Goal: Information Seeking & Learning: Learn about a topic

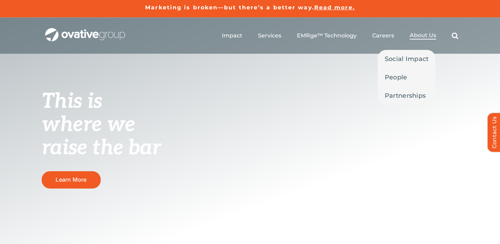
click at [426, 34] on span "About Us" at bounding box center [422, 35] width 26 height 7
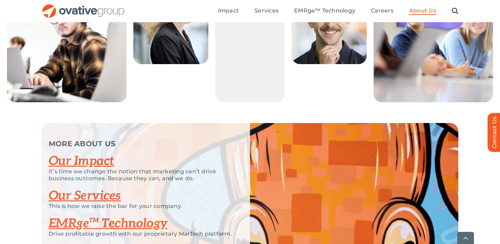
scroll to position [1485, 0]
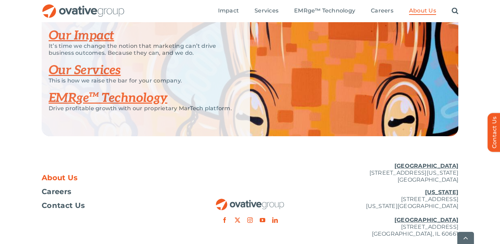
click at [86, 43] on link "Our Impact" at bounding box center [82, 35] width 66 height 15
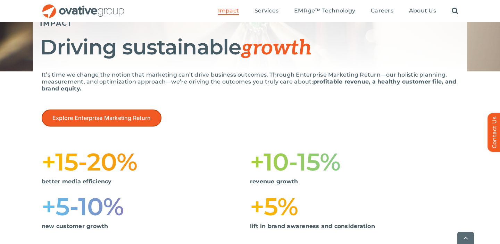
scroll to position [90, 0]
click at [115, 115] on span "Explore Enterprise Marketing Return" at bounding box center [101, 117] width 98 height 7
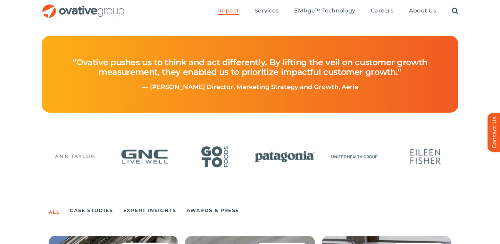
scroll to position [265, 0]
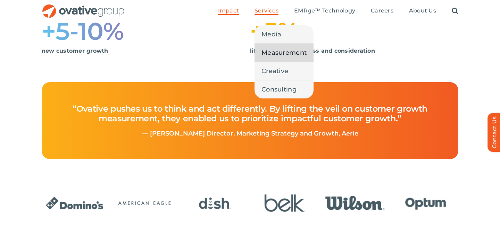
click at [274, 51] on span "Measurement" at bounding box center [283, 53] width 45 height 10
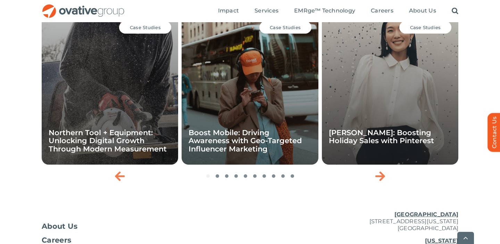
scroll to position [1208, 0]
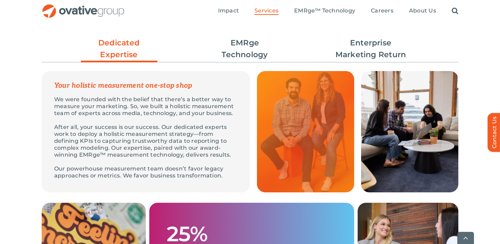
scroll to position [204, 0]
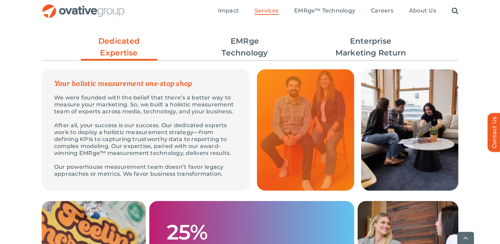
click at [287, 51] on ul "Dedicated Expertise EMRge Technology Enterprise Marketing Return" at bounding box center [250, 47] width 416 height 31
click at [258, 52] on link "EMRge Technology" at bounding box center [244, 47] width 76 height 24
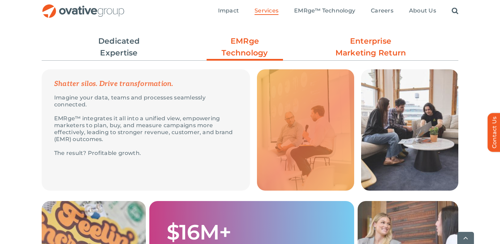
click at [370, 50] on link "Enterprise Marketing Return" at bounding box center [370, 47] width 76 height 24
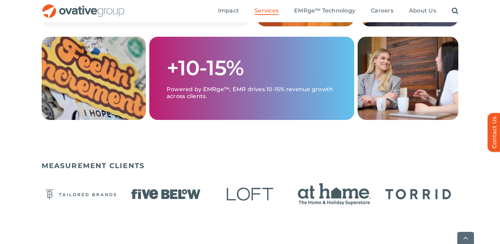
scroll to position [385, 0]
